Goal: Task Accomplishment & Management: Use online tool/utility

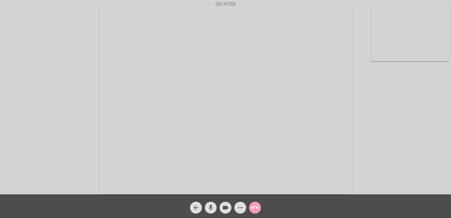
click at [250, 207] on button "call_end" at bounding box center [255, 208] width 12 height 12
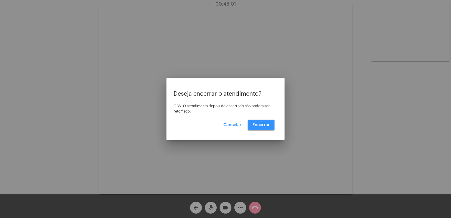
click at [264, 126] on span "Encerrar" at bounding box center [261, 125] width 17 height 4
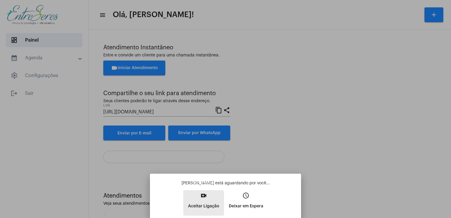
click at [201, 207] on p "Aceitar Ligação" at bounding box center [203, 206] width 31 height 11
